Goal: Task Accomplishment & Management: Use online tool/utility

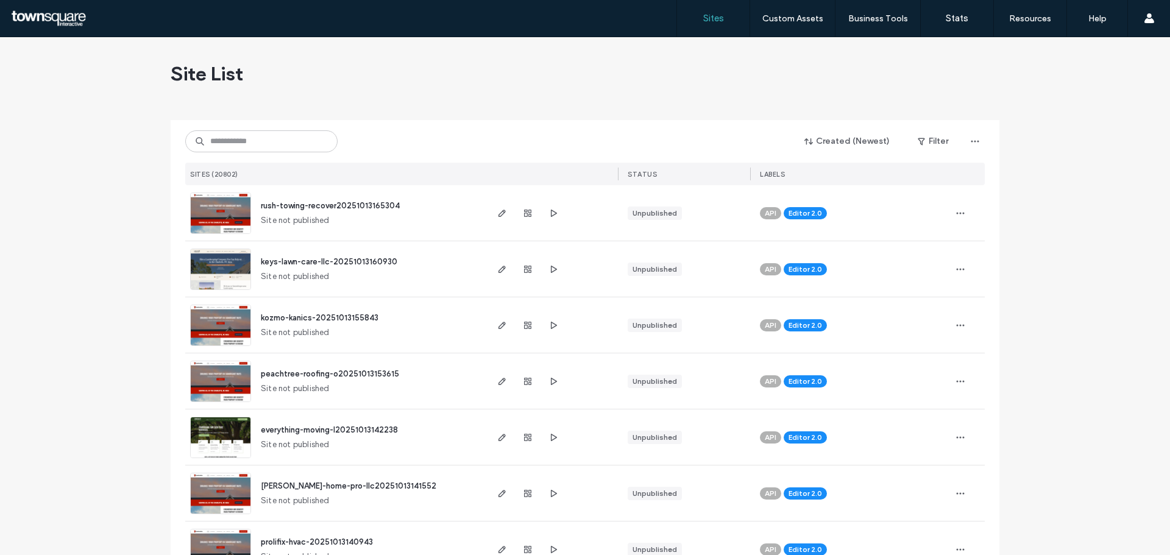
click at [251, 146] on input at bounding box center [261, 141] width 152 height 22
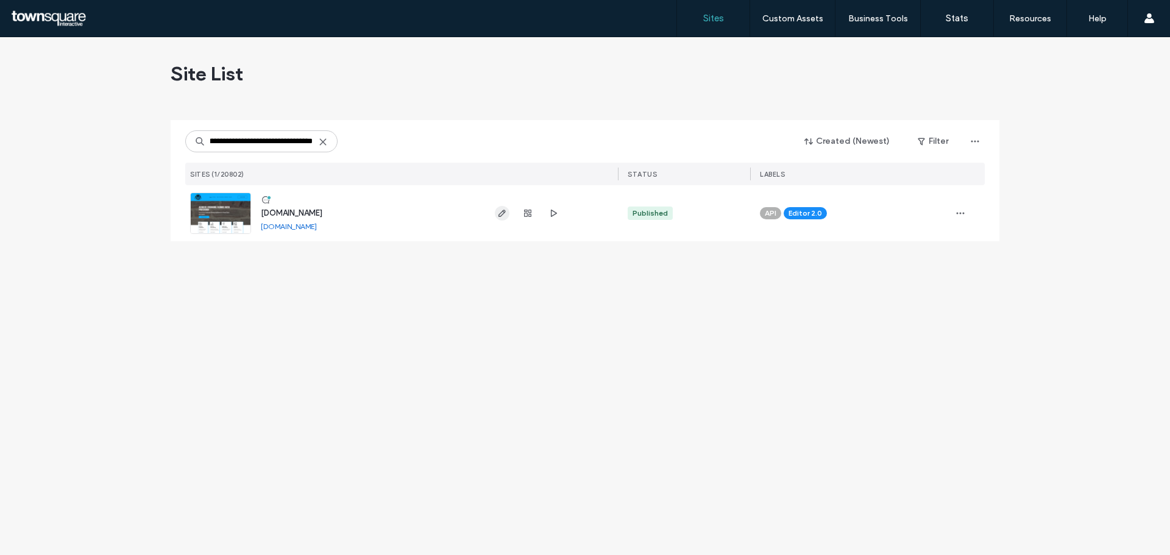
type input "**********"
click at [496, 218] on span "button" at bounding box center [502, 213] width 15 height 15
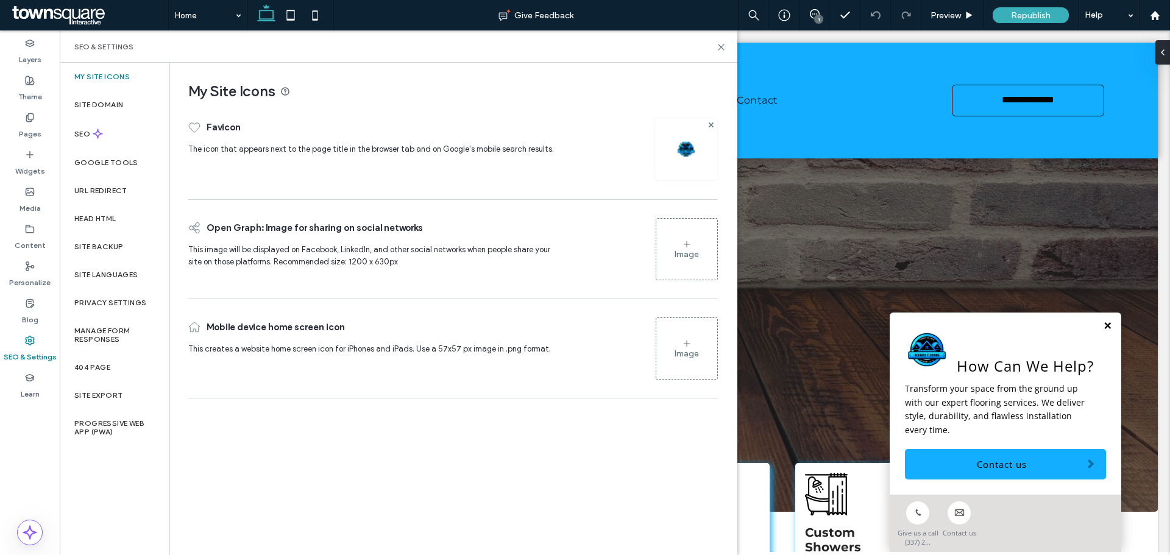
click at [1103, 332] on link at bounding box center [1107, 326] width 9 height 10
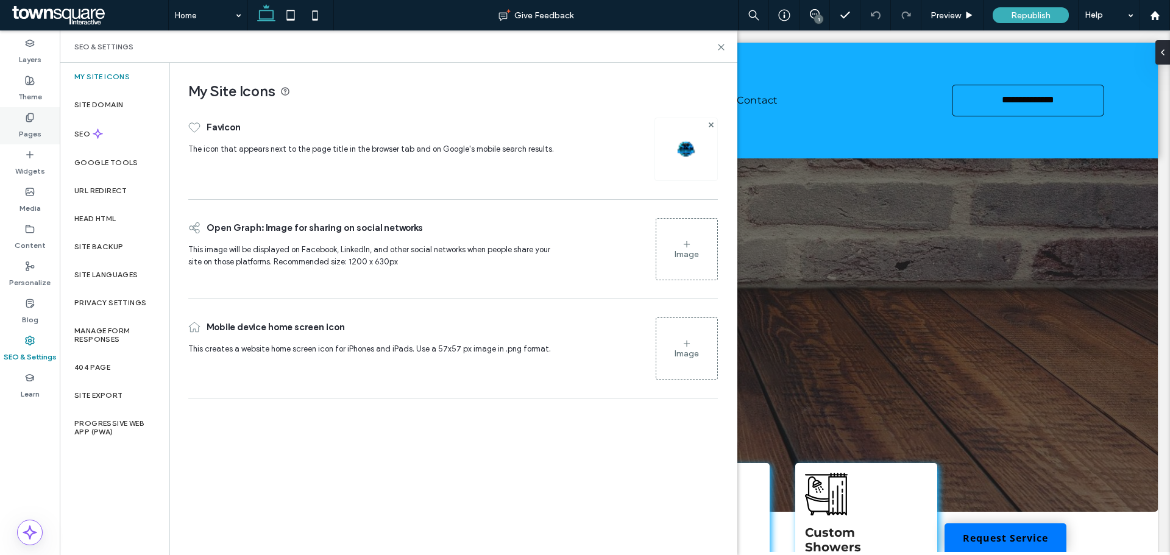
click at [35, 118] on div "Pages" at bounding box center [30, 125] width 60 height 37
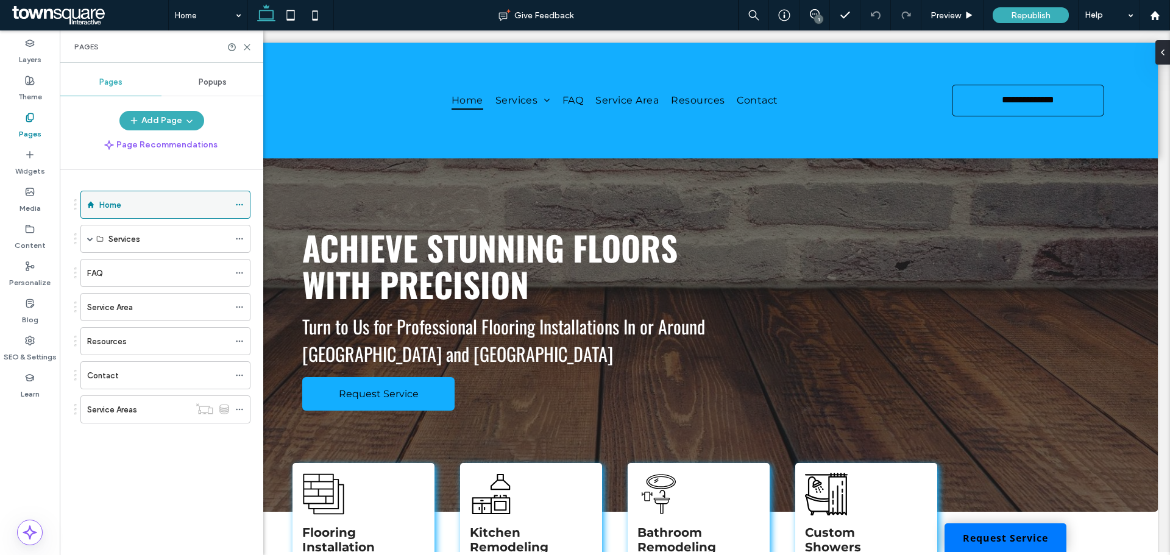
click at [240, 202] on icon at bounding box center [239, 205] width 9 height 9
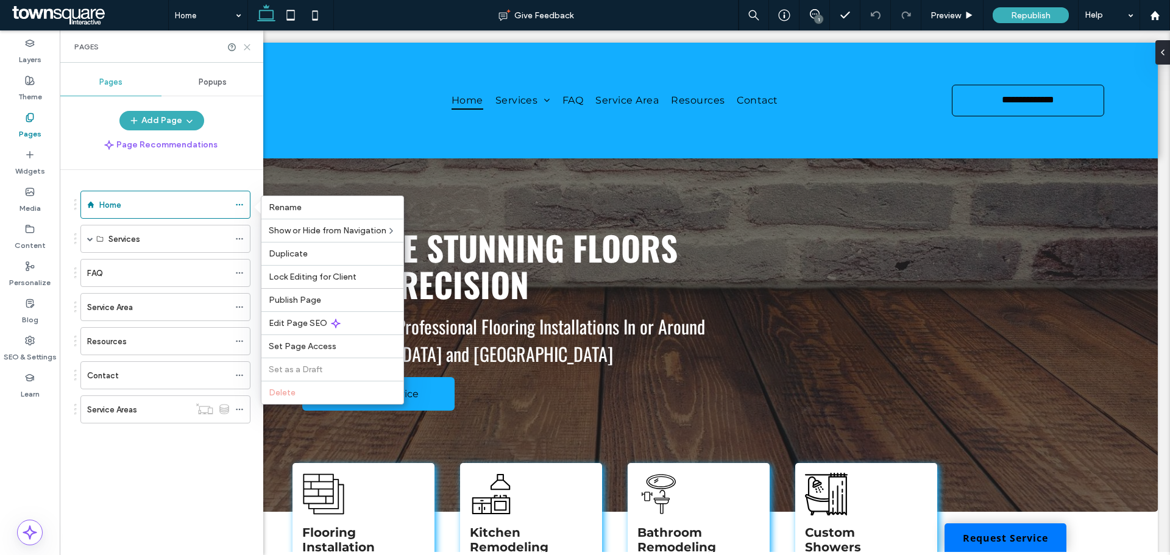
click at [249, 47] on icon at bounding box center [247, 47] width 9 height 9
